Goal: Find specific page/section: Find specific page/section

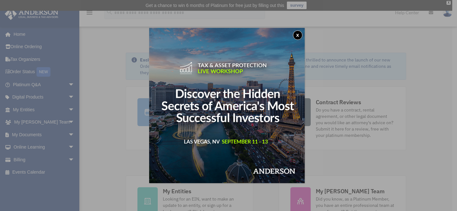
click at [299, 35] on button "x" at bounding box center [298, 35] width 10 height 10
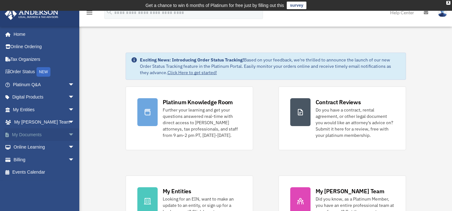
click at [40, 136] on link "My Documents arrow_drop_down" at bounding box center [44, 135] width 80 height 13
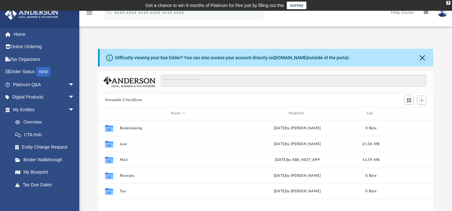
scroll to position [5, 5]
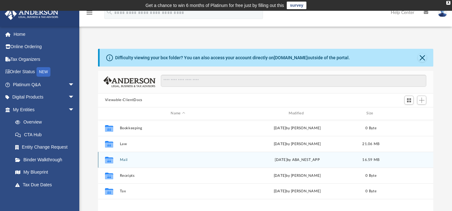
click at [124, 162] on div "Collaborated Folder Mail Thu Aug 7 2025 by ABA_NEST_APP 16.59 MB" at bounding box center [266, 160] width 336 height 16
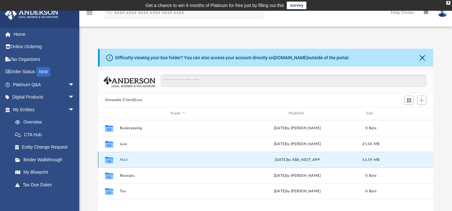
click at [124, 159] on button "Mail" at bounding box center [178, 160] width 117 height 4
click at [351, 162] on div "Thu Aug 7 2025 by ABA_NEST_APP" at bounding box center [297, 160] width 117 height 6
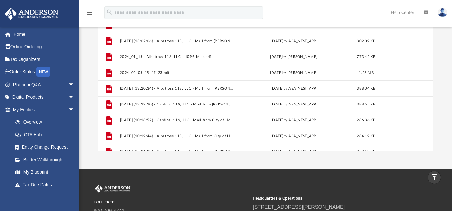
scroll to position [392, 0]
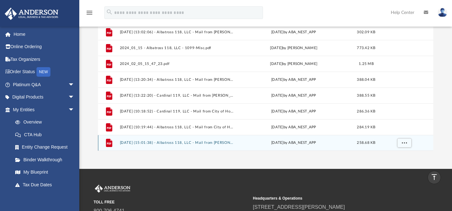
click at [201, 145] on div "File 2025.08.07 (15:01:38) - Albatross 118, LLC - Mail from ERIC BACHRACH.pdf T…" at bounding box center [266, 143] width 336 height 16
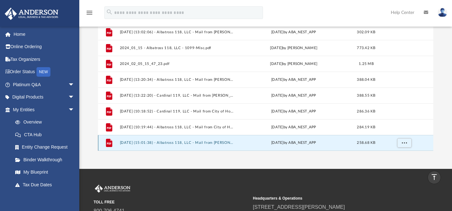
click at [138, 141] on button "2025.08.07 (15:01:38) - Albatross 118, LLC - Mail from ERIC BACHRACH.pdf" at bounding box center [177, 143] width 114 height 4
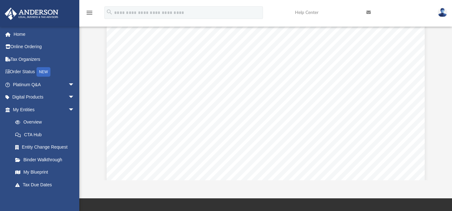
scroll to position [0, 0]
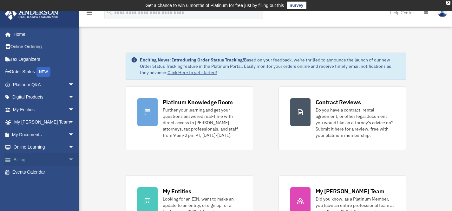
click at [30, 159] on link "Billing arrow_drop_down" at bounding box center [44, 160] width 80 height 13
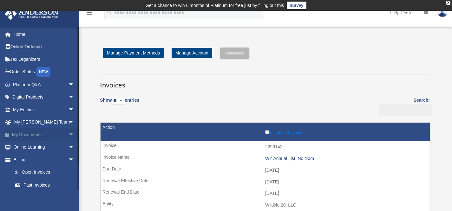
click at [29, 132] on link "My Documents arrow_drop_down" at bounding box center [44, 135] width 80 height 13
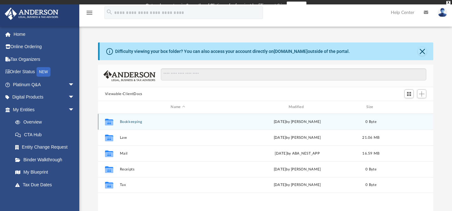
scroll to position [140, 331]
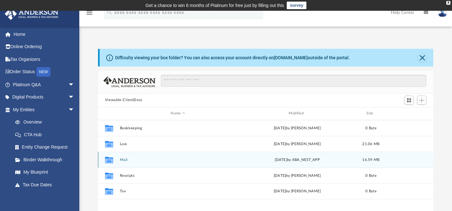
click at [125, 157] on div "Collaborated Folder Mail [DATE] by ABA_NEST_APP 16.59 MB" at bounding box center [266, 160] width 336 height 16
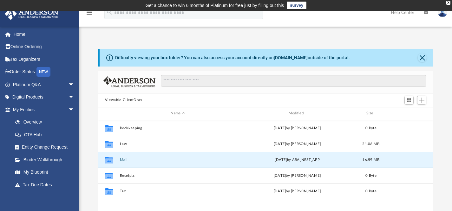
click at [125, 160] on button "Mail" at bounding box center [178, 160] width 117 height 4
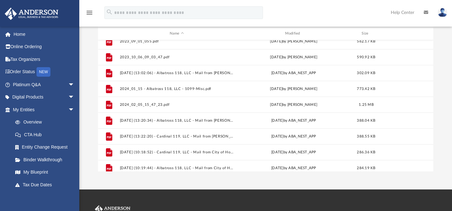
scroll to position [392, 0]
